Goal: Transaction & Acquisition: Register for event/course

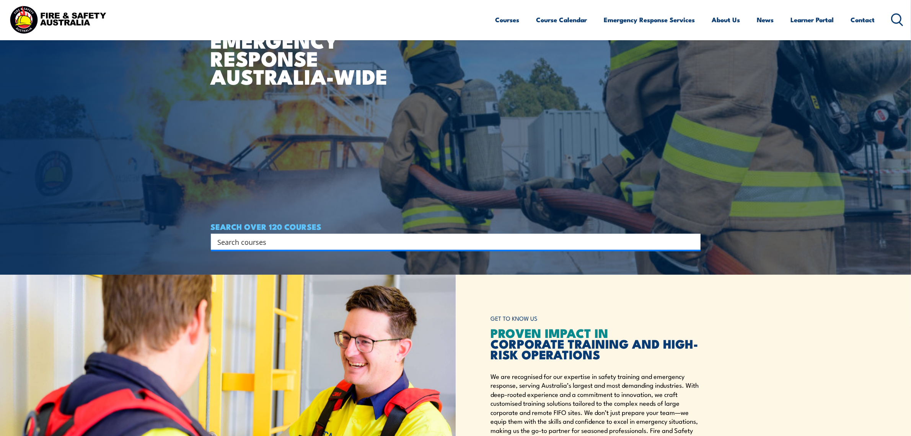
scroll to position [191, 0]
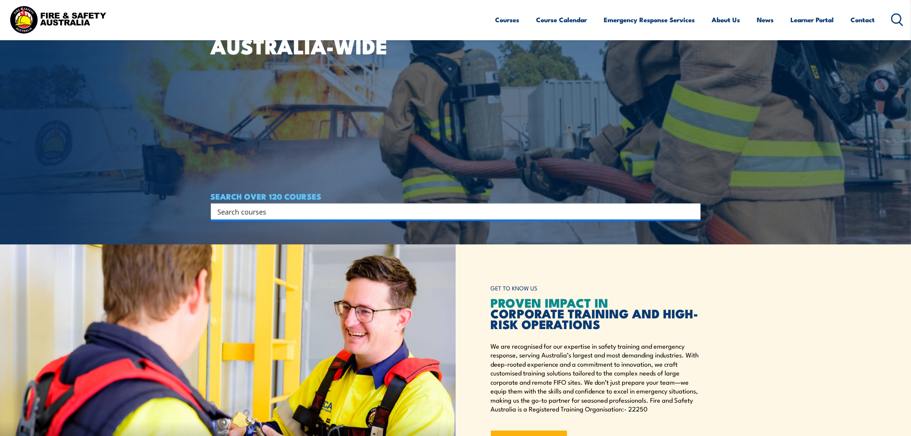
click at [340, 208] on input "Search input" at bounding box center [451, 211] width 466 height 11
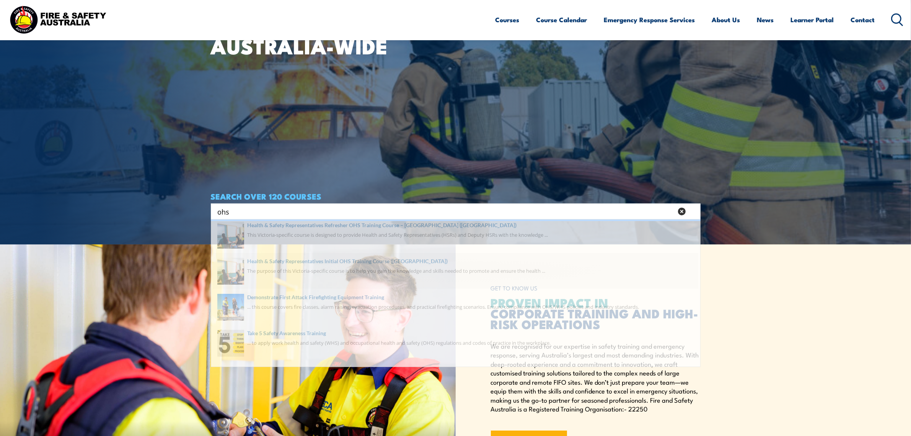
type input "ohs"
click at [382, 271] on span at bounding box center [455, 280] width 485 height 36
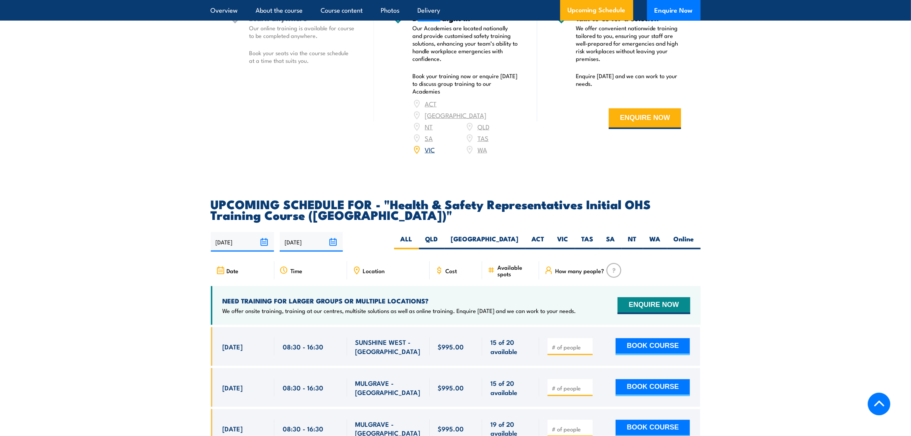
scroll to position [1292, 0]
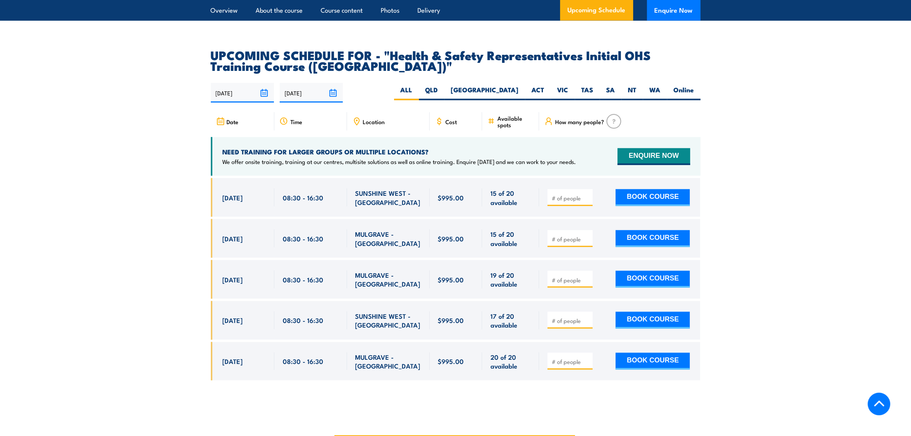
click at [558, 194] on input "number" at bounding box center [571, 198] width 38 height 8
type input "1"
click at [654, 189] on button "BOOK COURSE" at bounding box center [653, 197] width 74 height 17
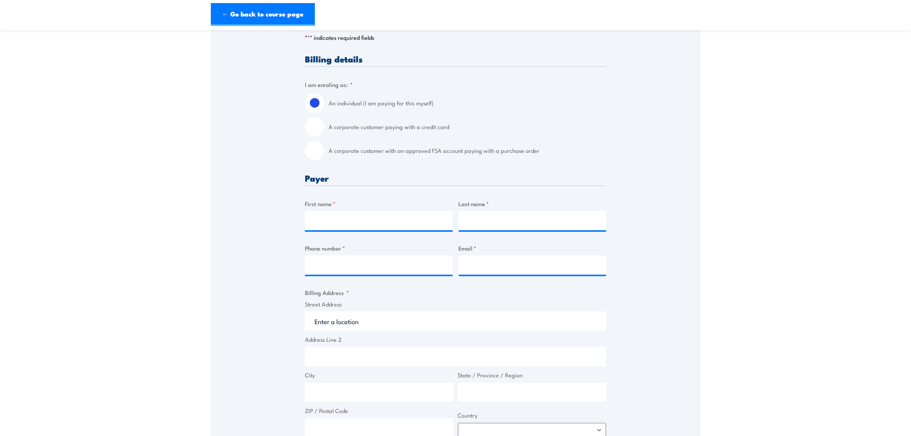
scroll to position [191, 0]
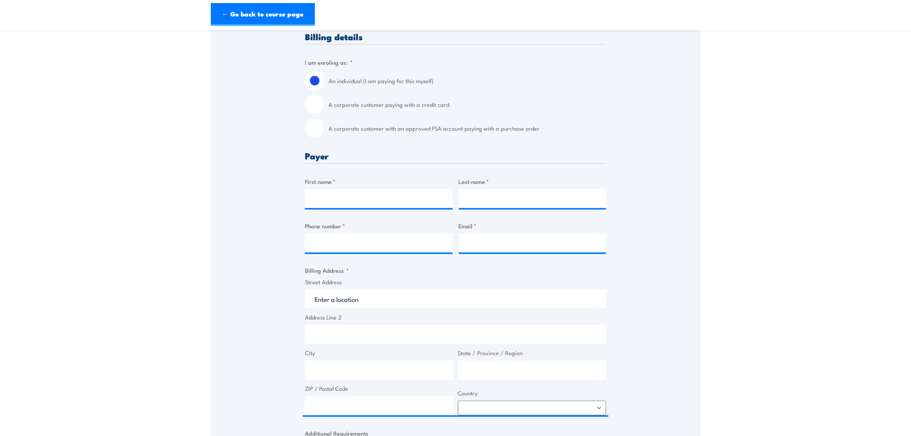
click at [322, 101] on input "A corporate customer paying with a credit card" at bounding box center [314, 104] width 19 height 19
radio input "true"
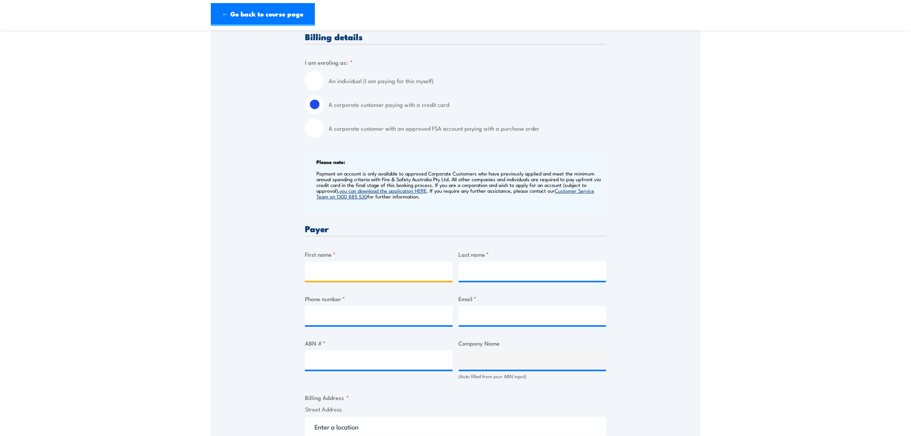
click at [335, 267] on input "First name *" at bounding box center [379, 270] width 148 height 19
type input "Soumya"
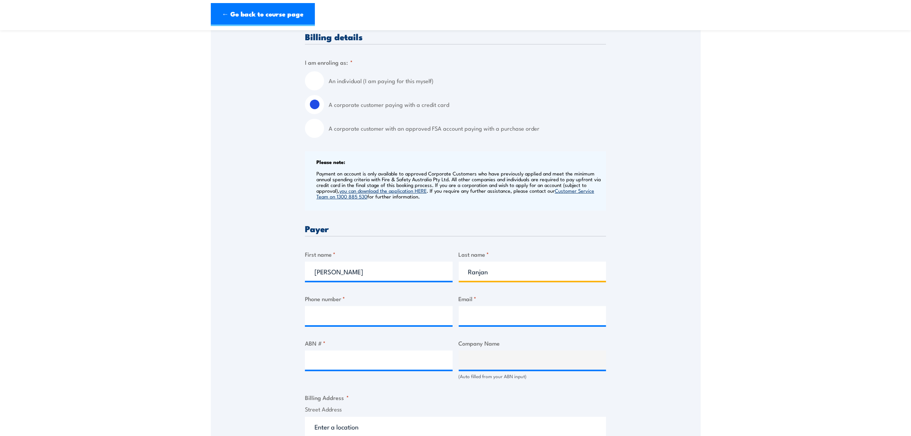
type input "Ranjan"
type input "0410707613"
type input "soumya.ranjan1@mdlz.com"
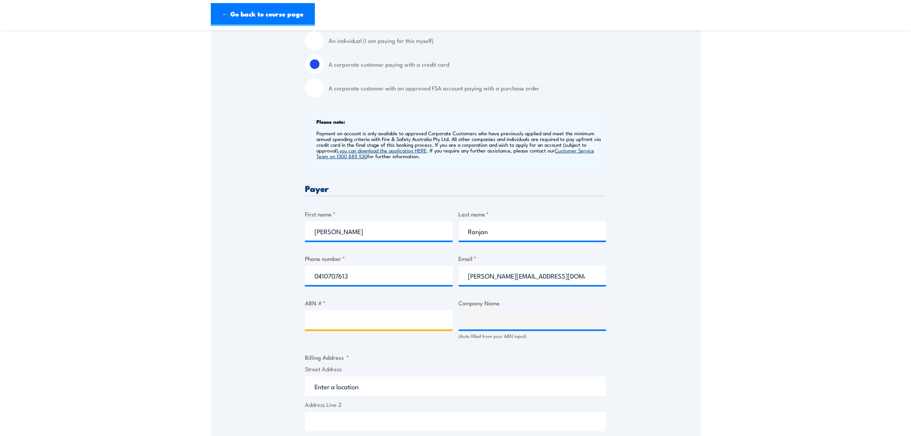
scroll to position [287, 0]
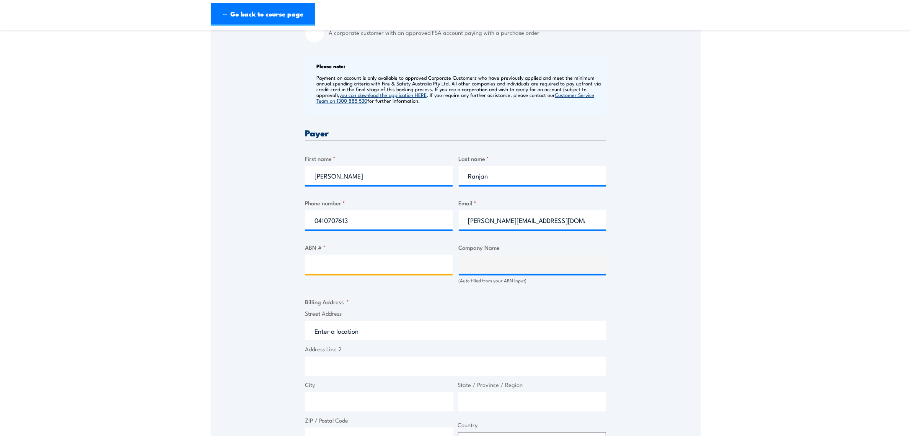
paste input "78 004 551 473"
type input "78 004 551 473"
type input "MONDELEZ AUSTRALIA PTY LTD"
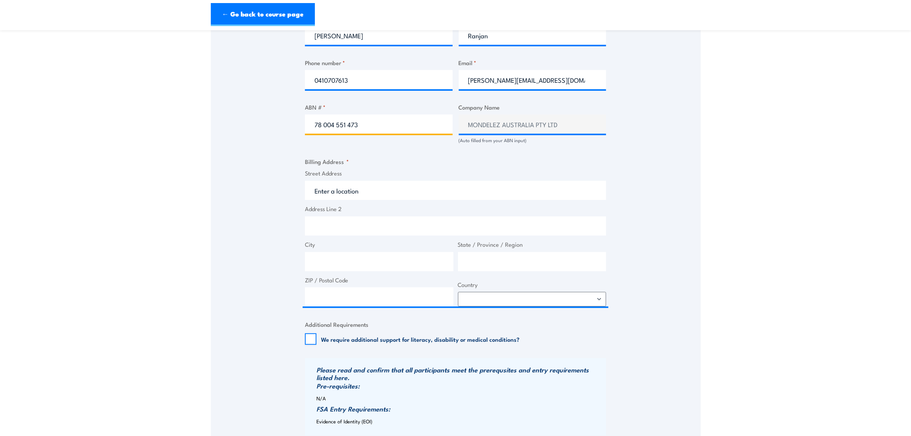
scroll to position [431, 0]
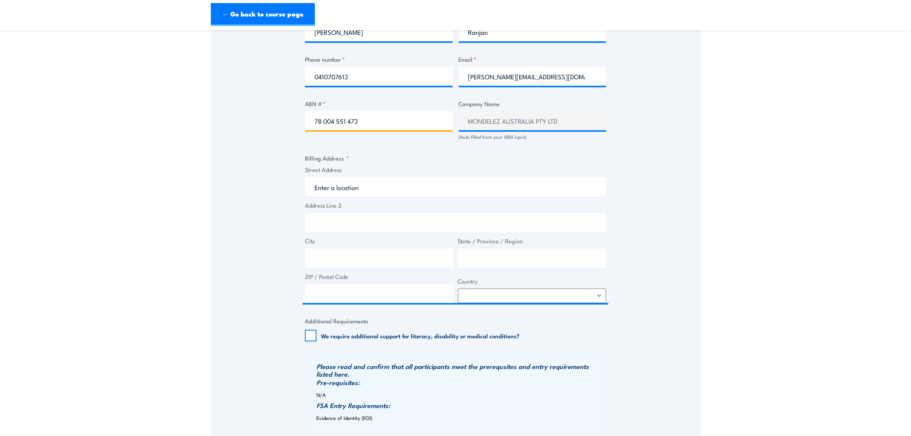
type input "78 004 551 473"
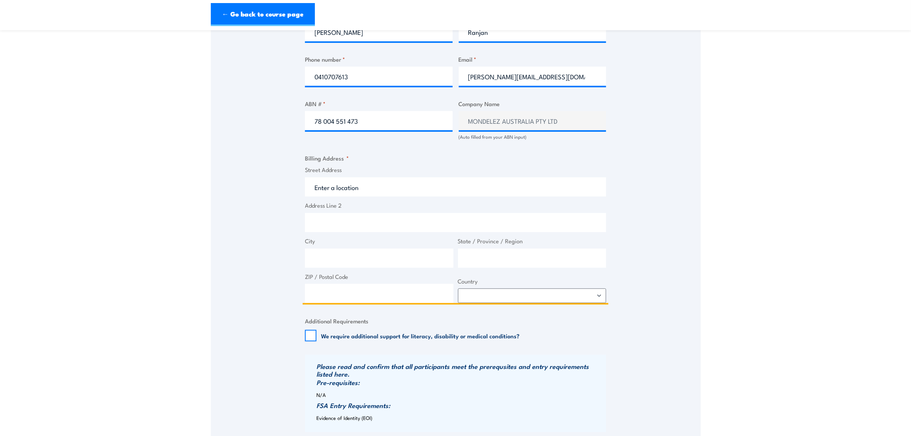
click at [405, 188] on input "Street Address" at bounding box center [455, 186] width 301 height 19
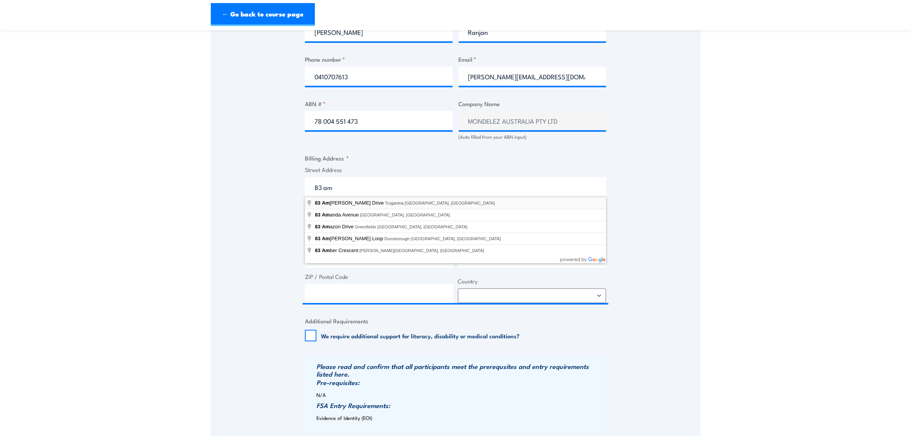
type input "83 Amherst Drive, Truganina VIC, Australia"
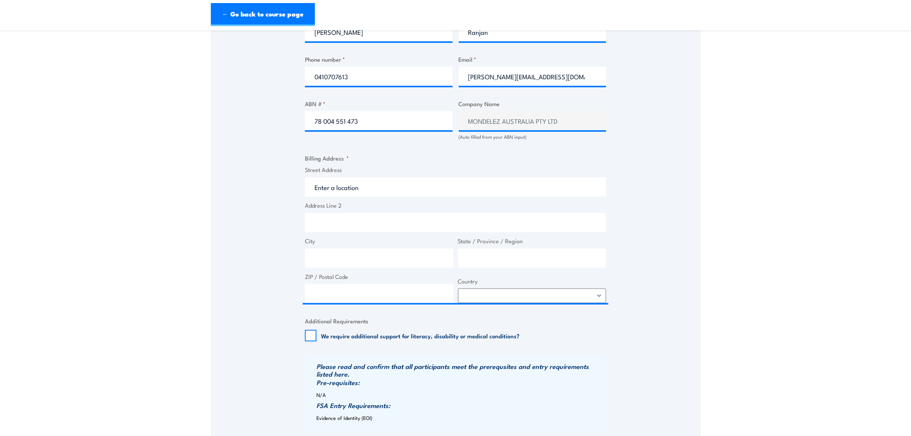
type input "83 Amherst Dr"
type input "Truganina"
type input "Victoria"
type input "3029"
select select "Australia"
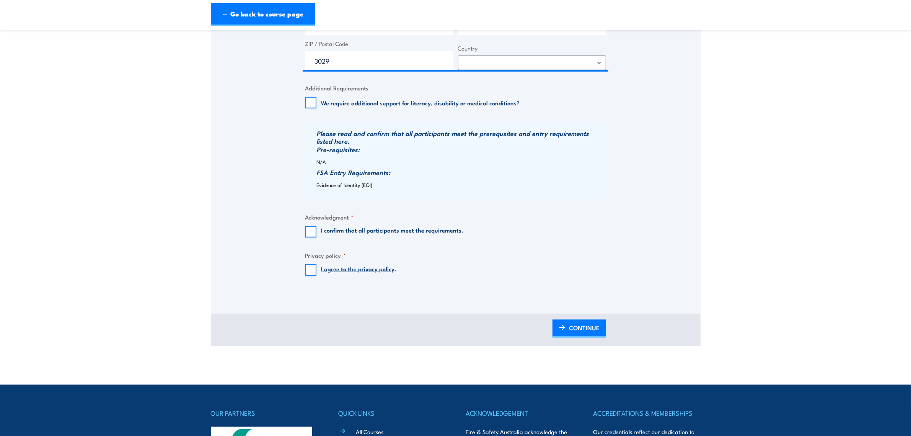
scroll to position [670, 0]
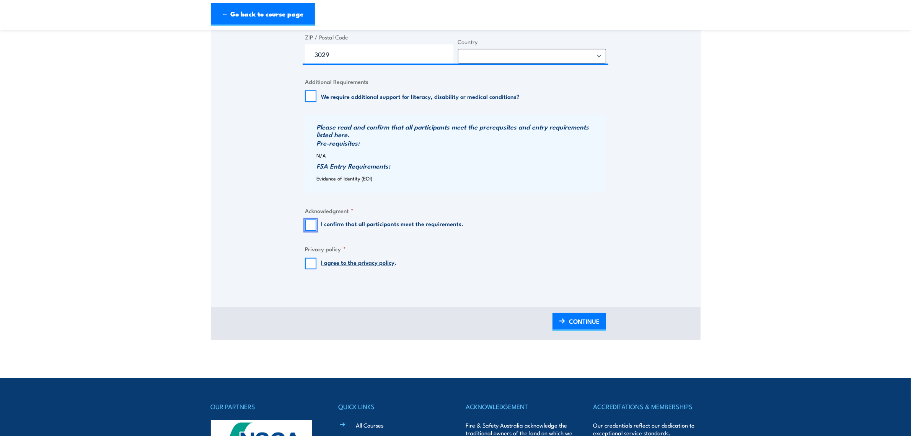
click at [311, 230] on input "I confirm that all participants meet the requirements." at bounding box center [310, 224] width 11 height 11
checkbox input "true"
click at [309, 265] on input "I agree to the privacy policy ." at bounding box center [310, 263] width 11 height 11
checkbox input "true"
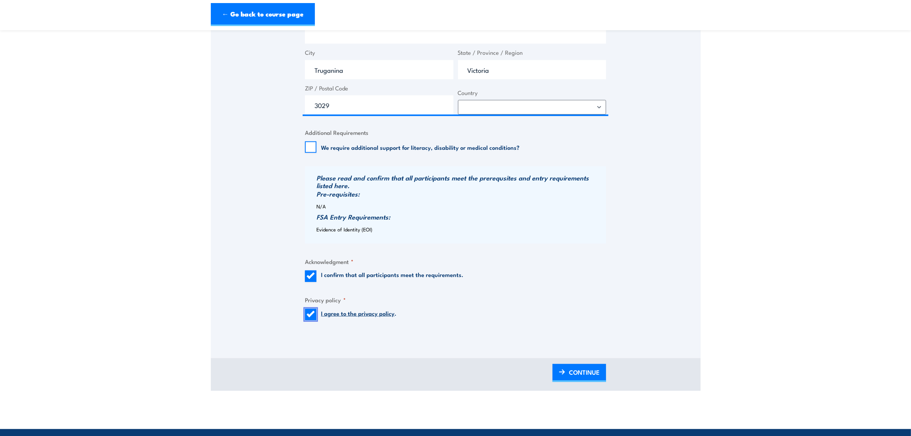
scroll to position [622, 0]
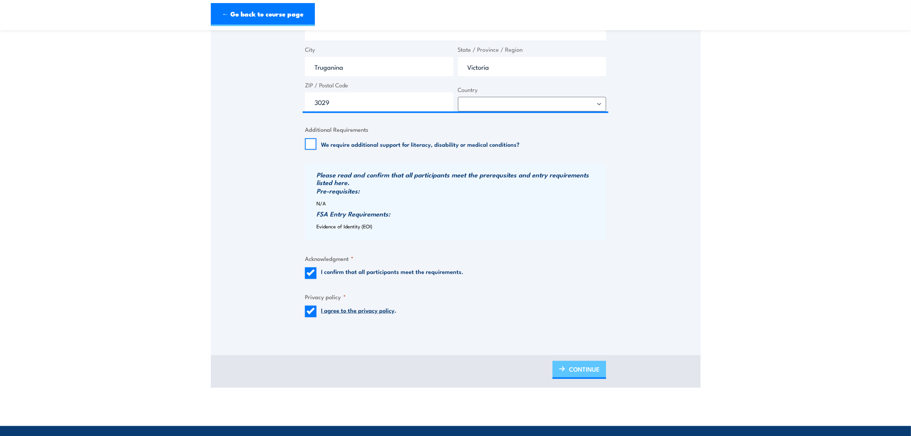
click at [600, 374] on link "CONTINUE" at bounding box center [580, 370] width 54 height 18
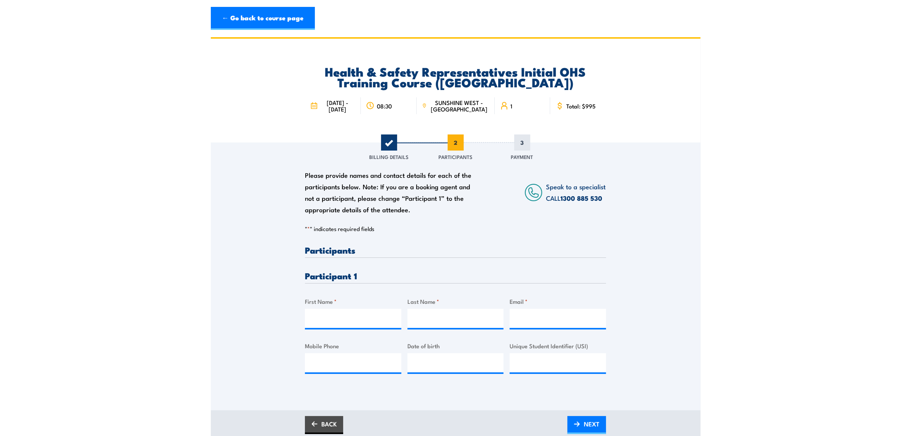
scroll to position [0, 0]
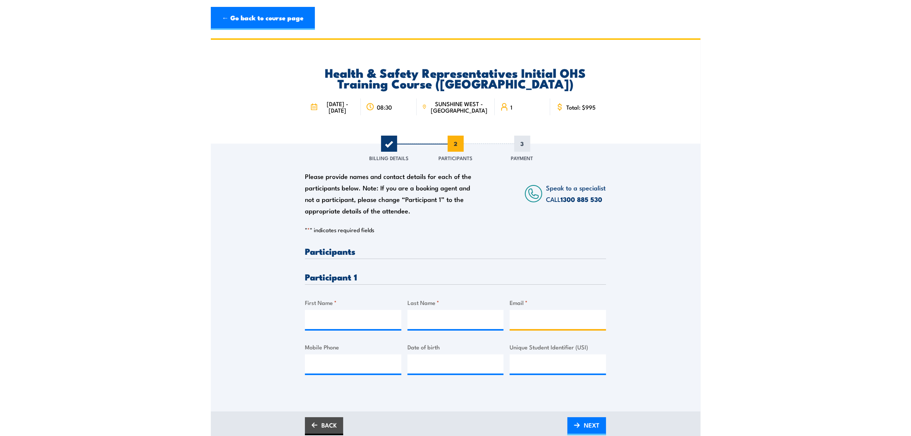
click at [535, 320] on input "Email *" at bounding box center [558, 319] width 96 height 19
paste input "muratsutcu@outlook.com.au"
click at [521, 319] on input "muratsutcu@outlook.com.au" at bounding box center [558, 319] width 96 height 19
type input "muratsutcu@outlook.com.au"
click at [318, 319] on input "First Name *" at bounding box center [353, 319] width 96 height 19
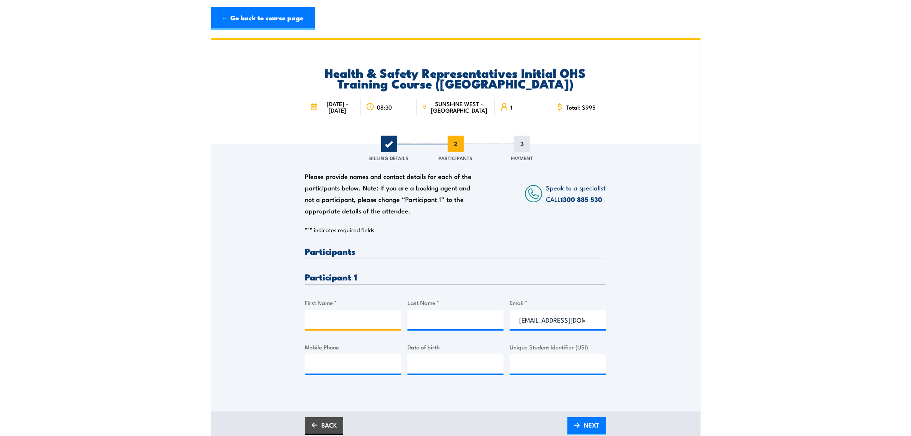
paste input "murat"
type input "murat"
drag, startPoint x: 552, startPoint y: 318, endPoint x: 537, endPoint y: 318, distance: 14.6
click at [537, 318] on input "muratsutcu@outlook.com.au" at bounding box center [558, 319] width 96 height 19
click at [447, 315] on input "Last Name *" at bounding box center [456, 319] width 96 height 19
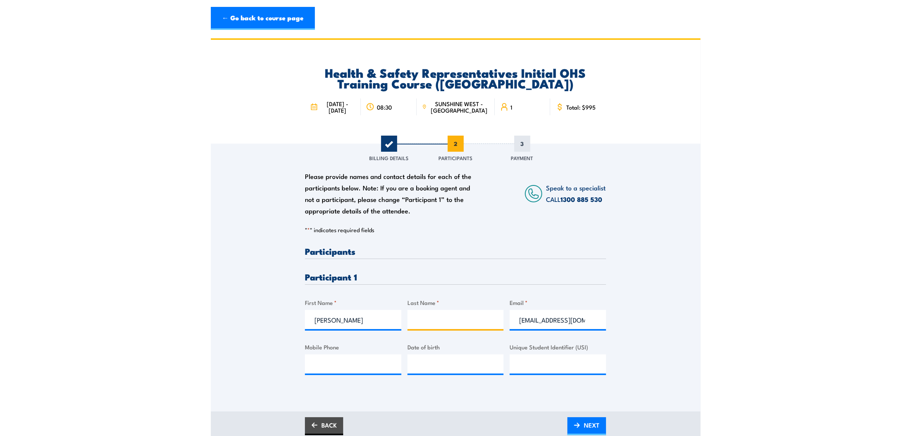
paste input "sutcu"
type input "sutcu"
click at [590, 422] on span "NEXT" at bounding box center [592, 425] width 16 height 20
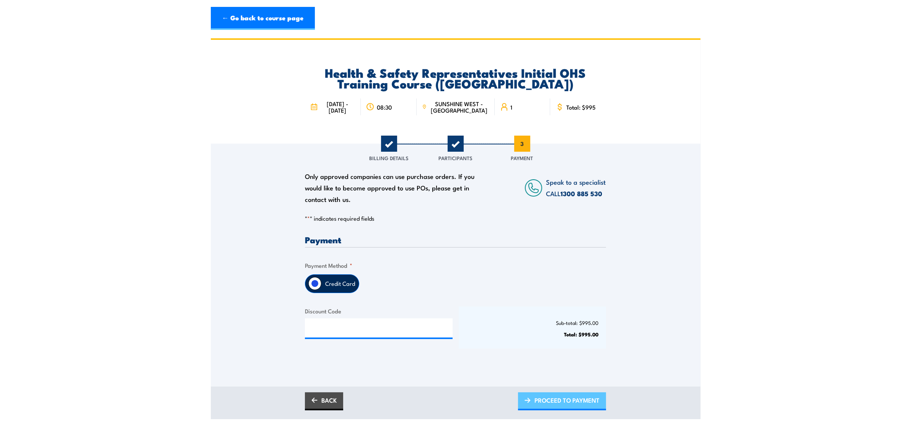
click at [561, 401] on span "PROCEED TO PAYMENT" at bounding box center [567, 400] width 65 height 20
